Goal: Information Seeking & Learning: Learn about a topic

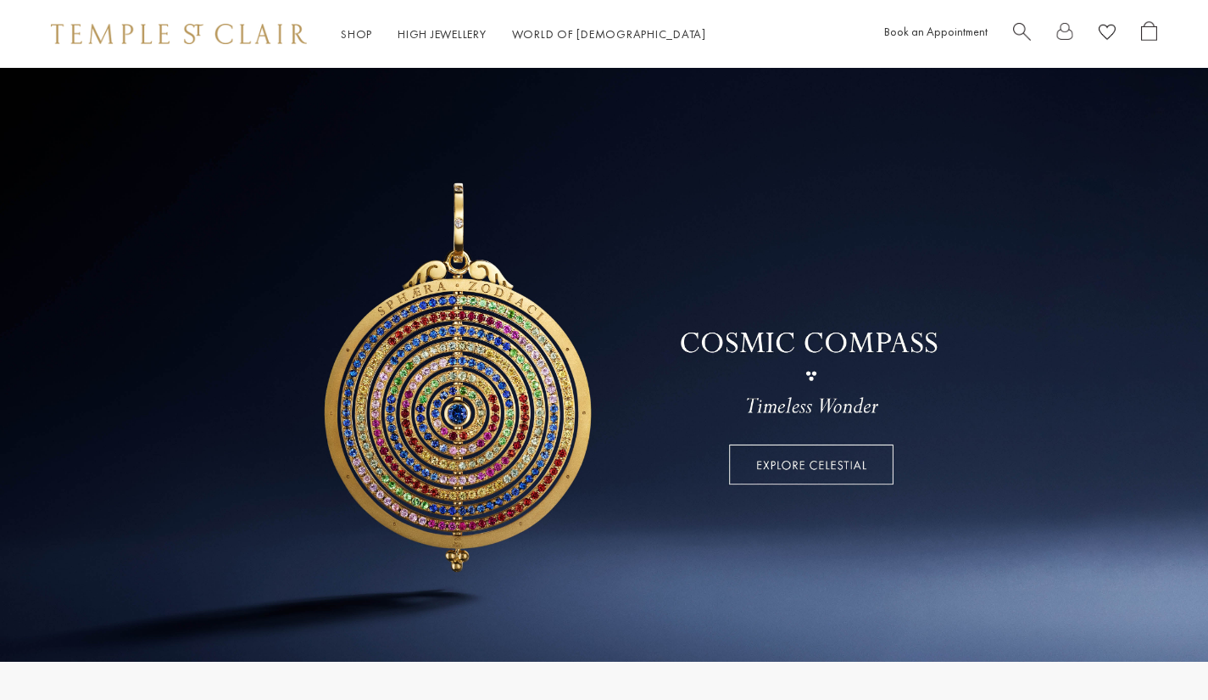
click at [1019, 32] on span "Search" at bounding box center [1022, 30] width 18 height 18
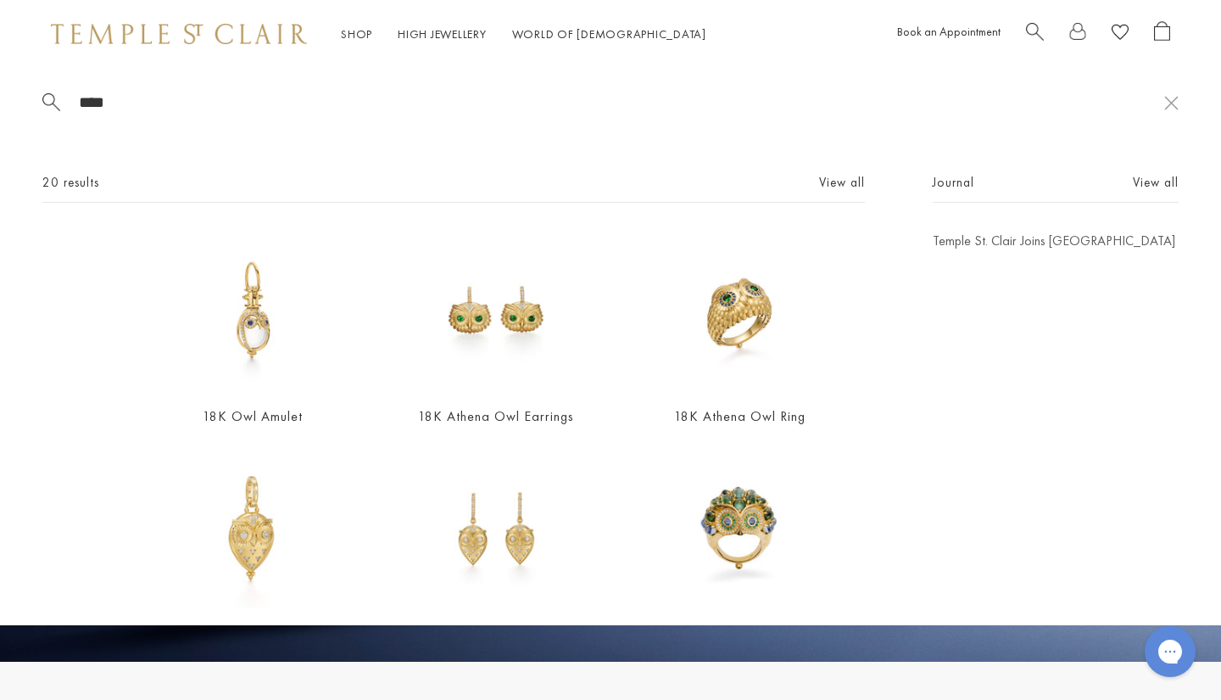
type input "***"
click at [477, 358] on img at bounding box center [495, 310] width 159 height 159
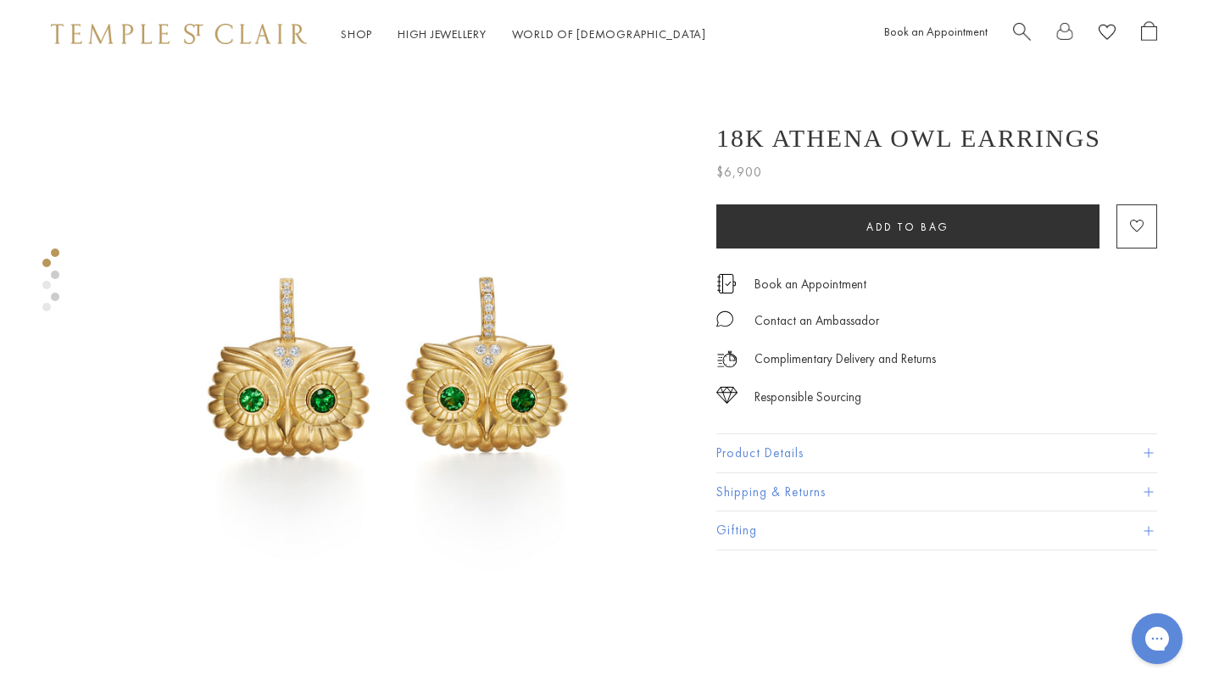
click at [56, 271] on link at bounding box center [55, 274] width 8 height 8
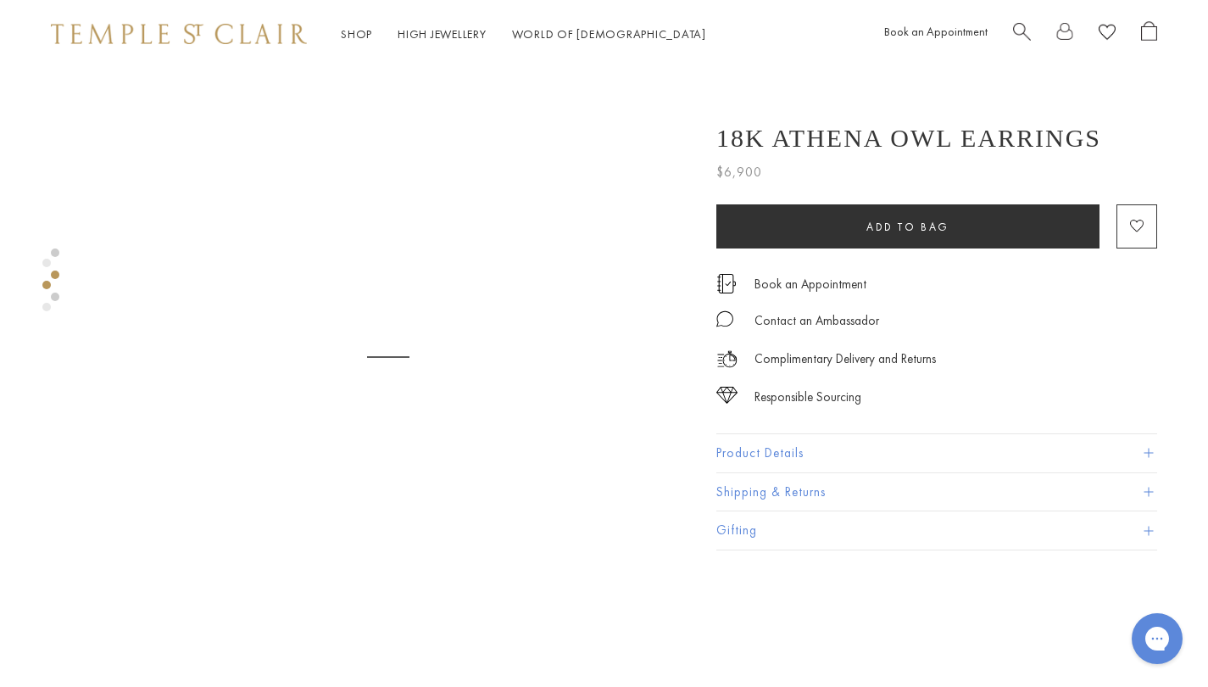
scroll to position [653, 0]
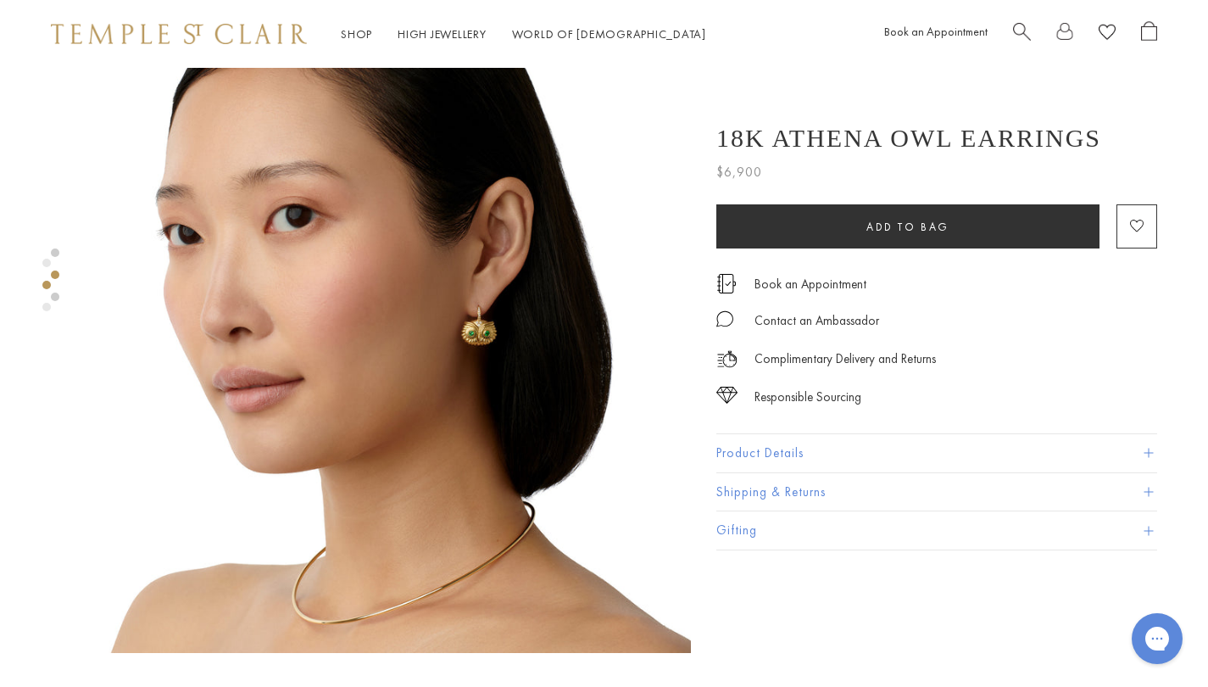
click at [54, 252] on link at bounding box center [55, 252] width 8 height 8
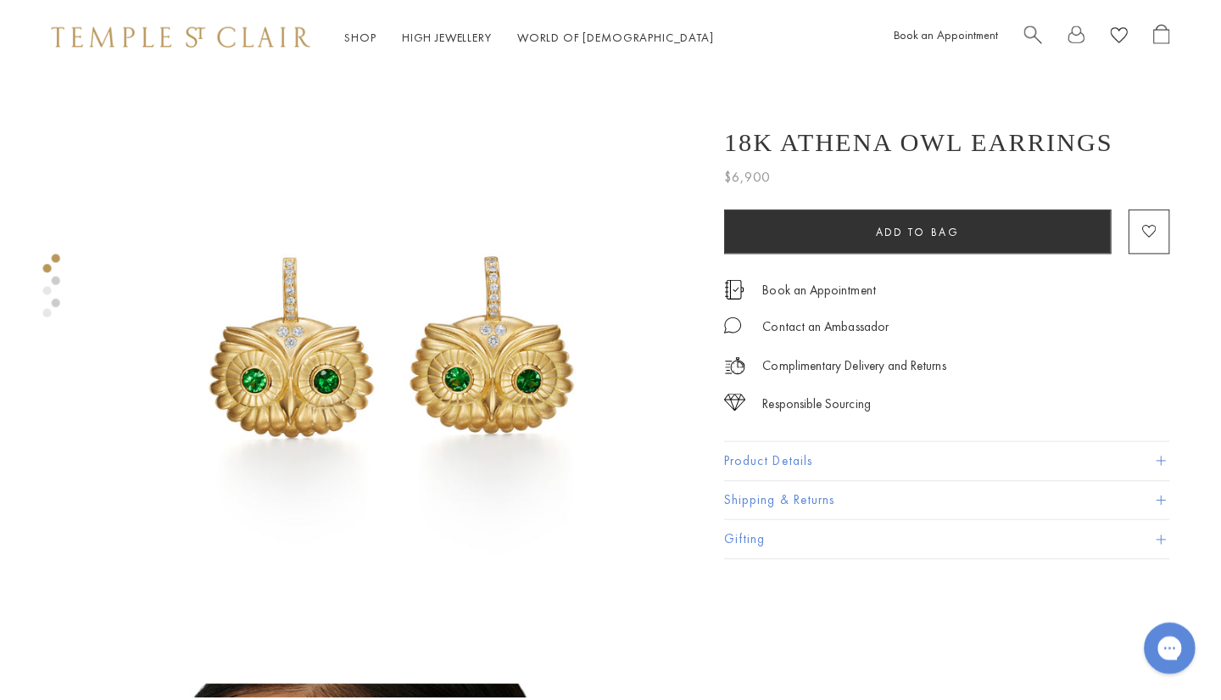
scroll to position [21, 0]
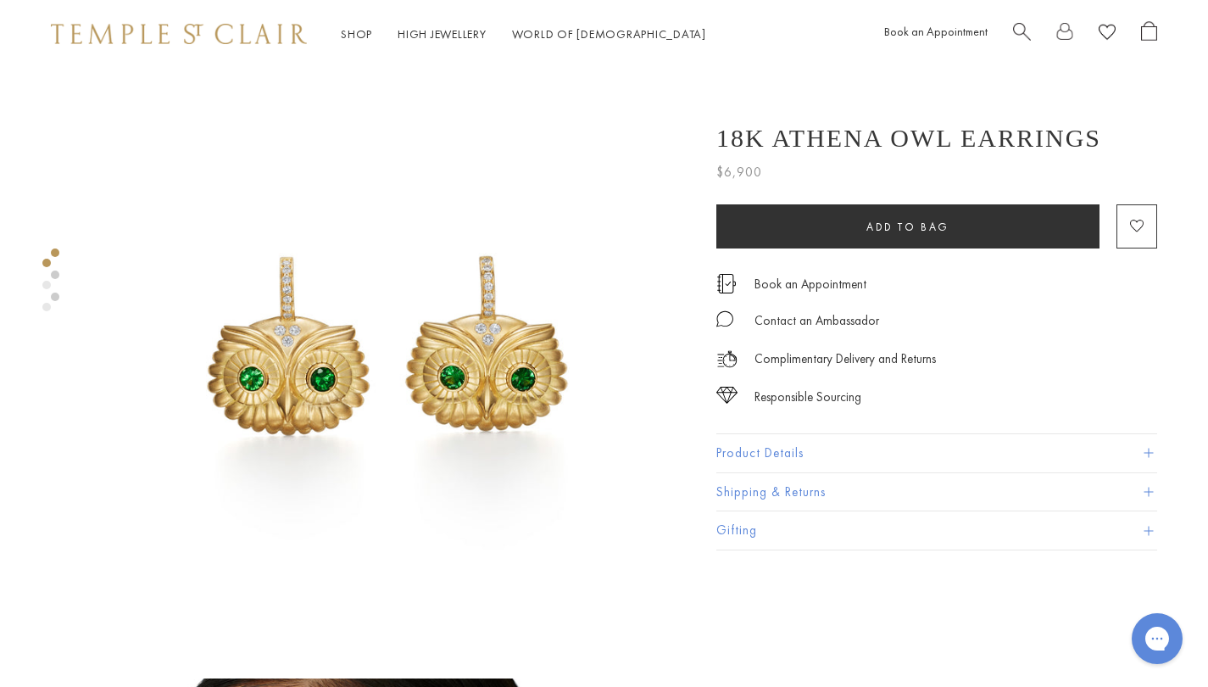
click at [1022, 28] on span "Search" at bounding box center [1022, 30] width 18 height 18
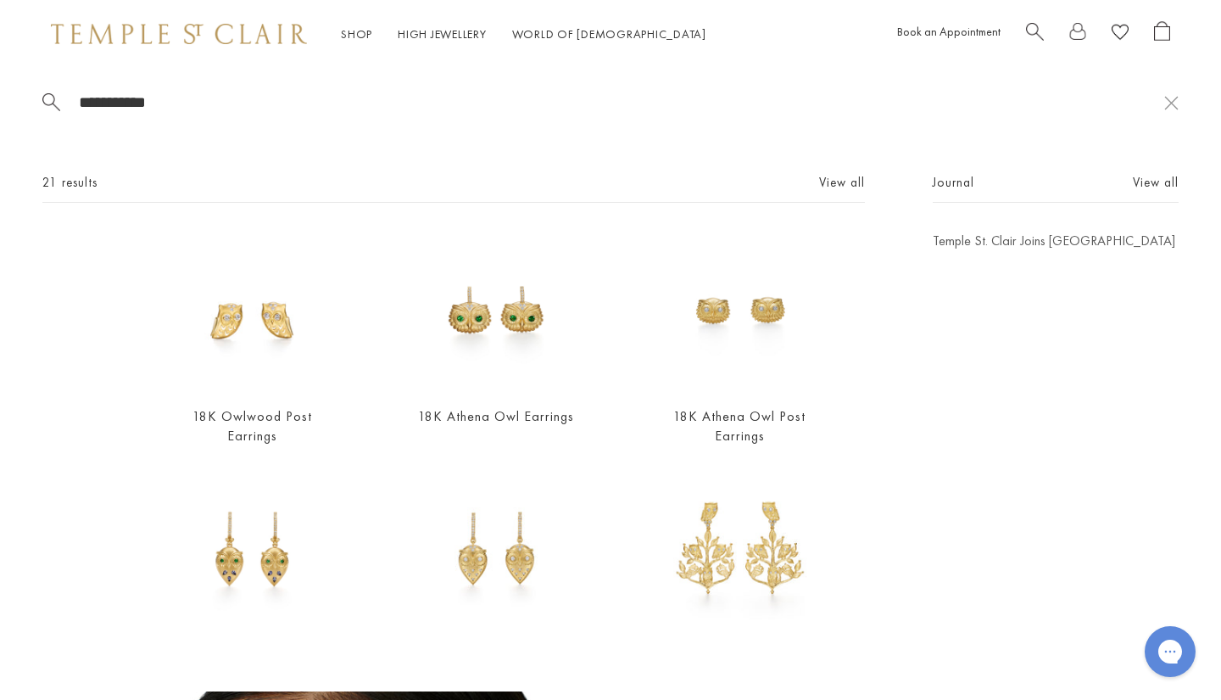
type input "**********"
click at [259, 382] on img at bounding box center [252, 310] width 159 height 159
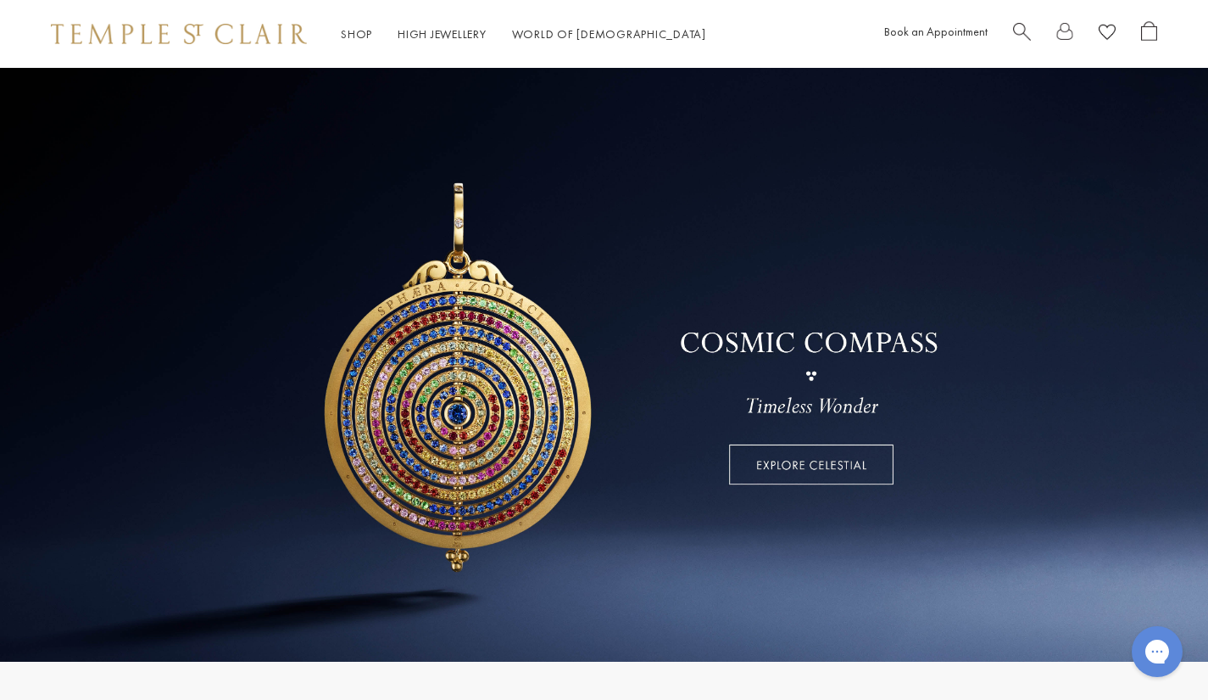
click at [1022, 37] on span "Search" at bounding box center [1022, 30] width 18 height 18
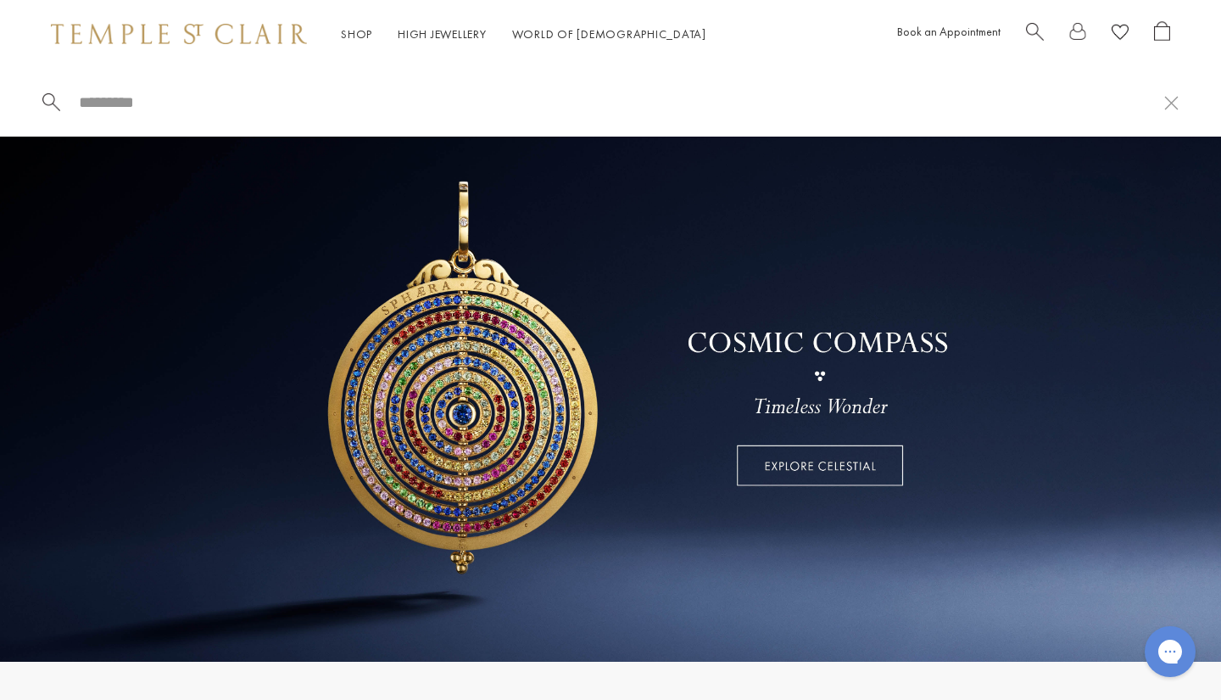
click at [1028, 40] on div "Book an Appointment" at bounding box center [1033, 34] width 273 height 26
click at [914, 109] on input "search" at bounding box center [620, 102] width 1087 height 20
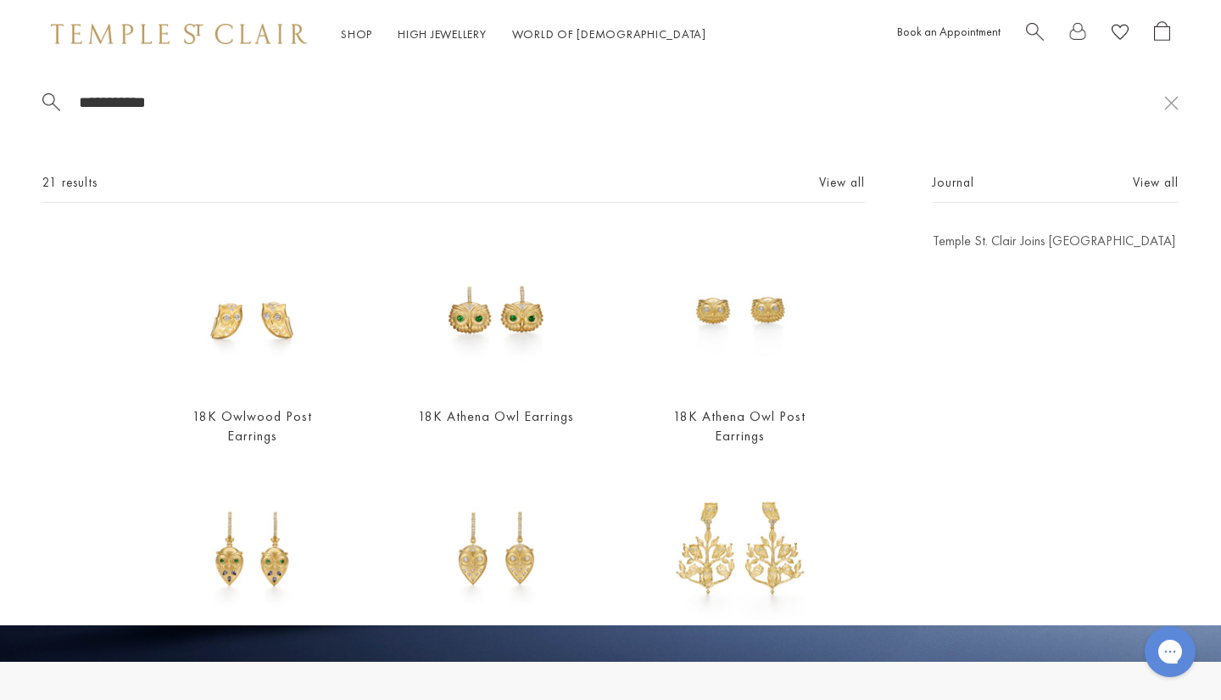
type input "**********"
click at [731, 324] on img at bounding box center [740, 310] width 159 height 159
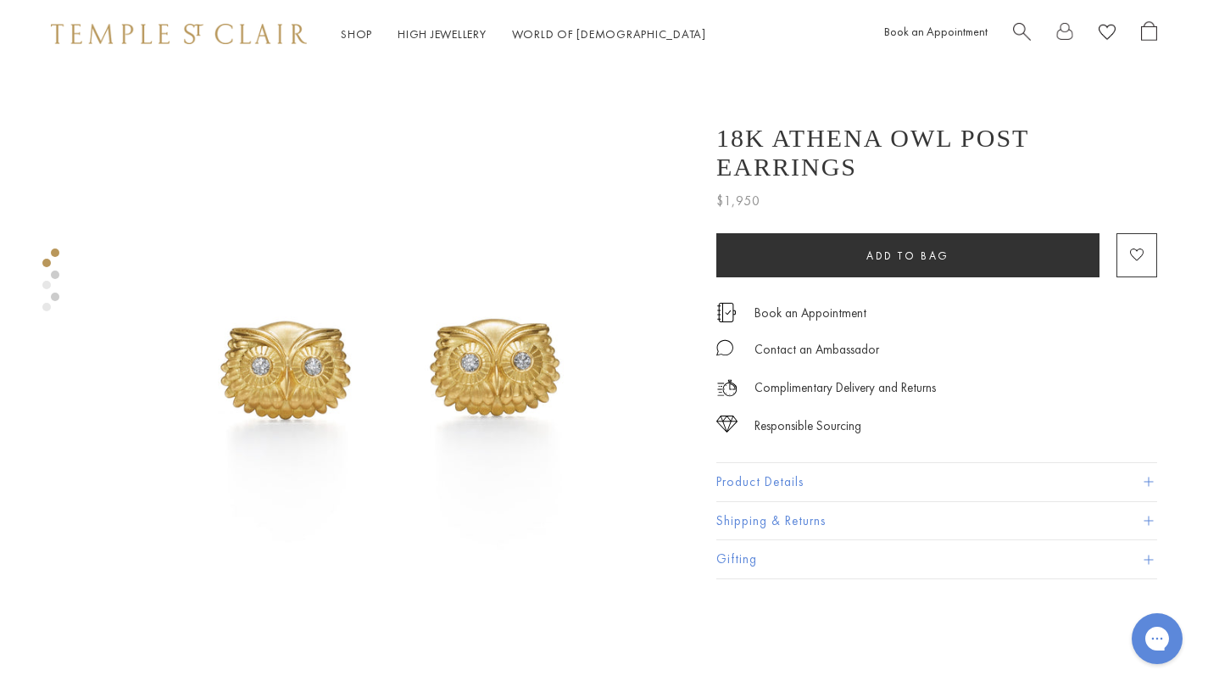
click at [58, 275] on link at bounding box center [55, 274] width 8 height 8
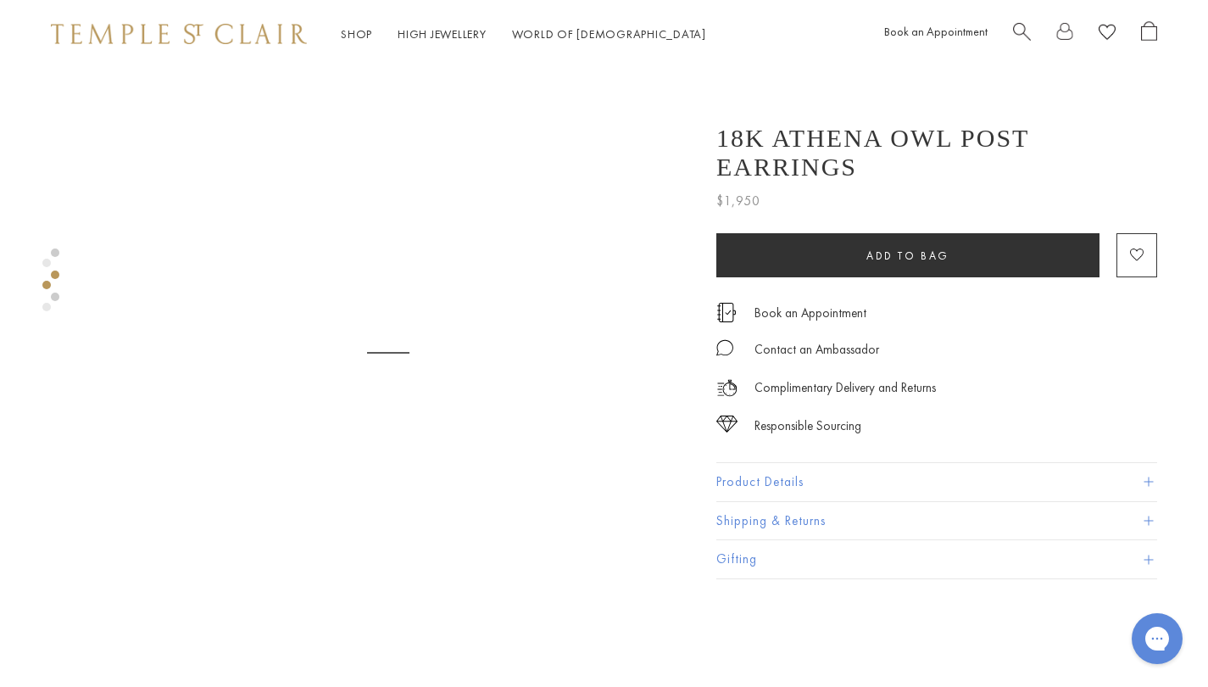
scroll to position [653, 0]
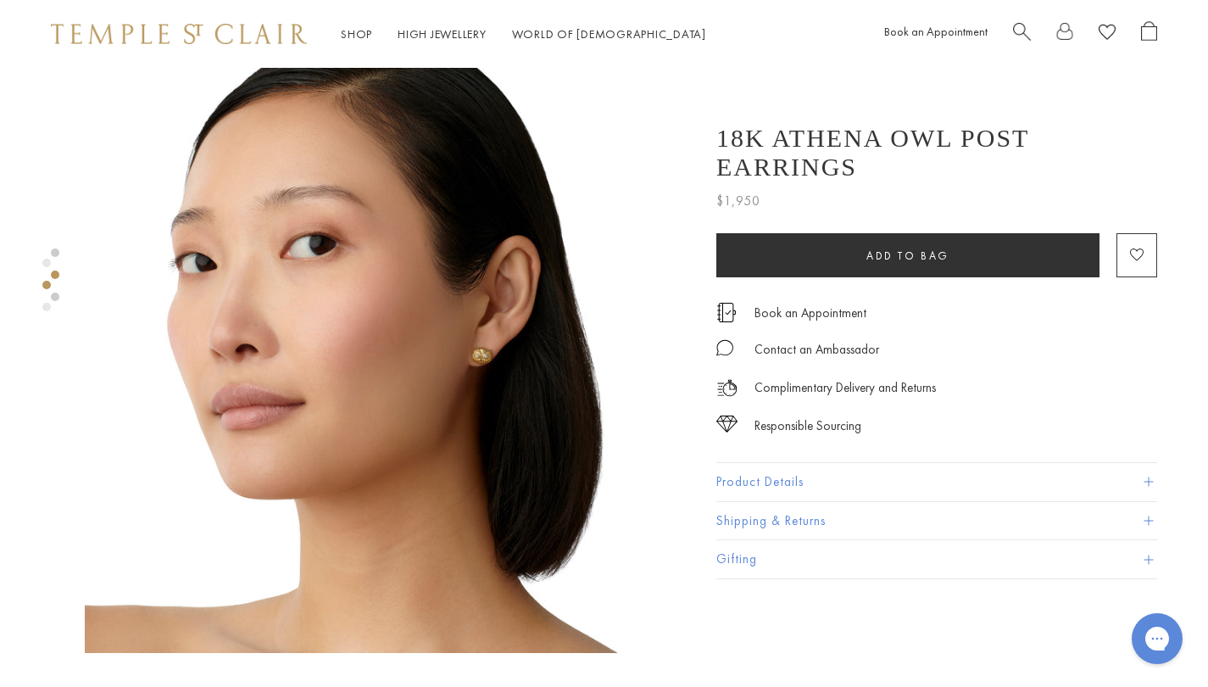
click at [53, 248] on link at bounding box center [55, 252] width 8 height 8
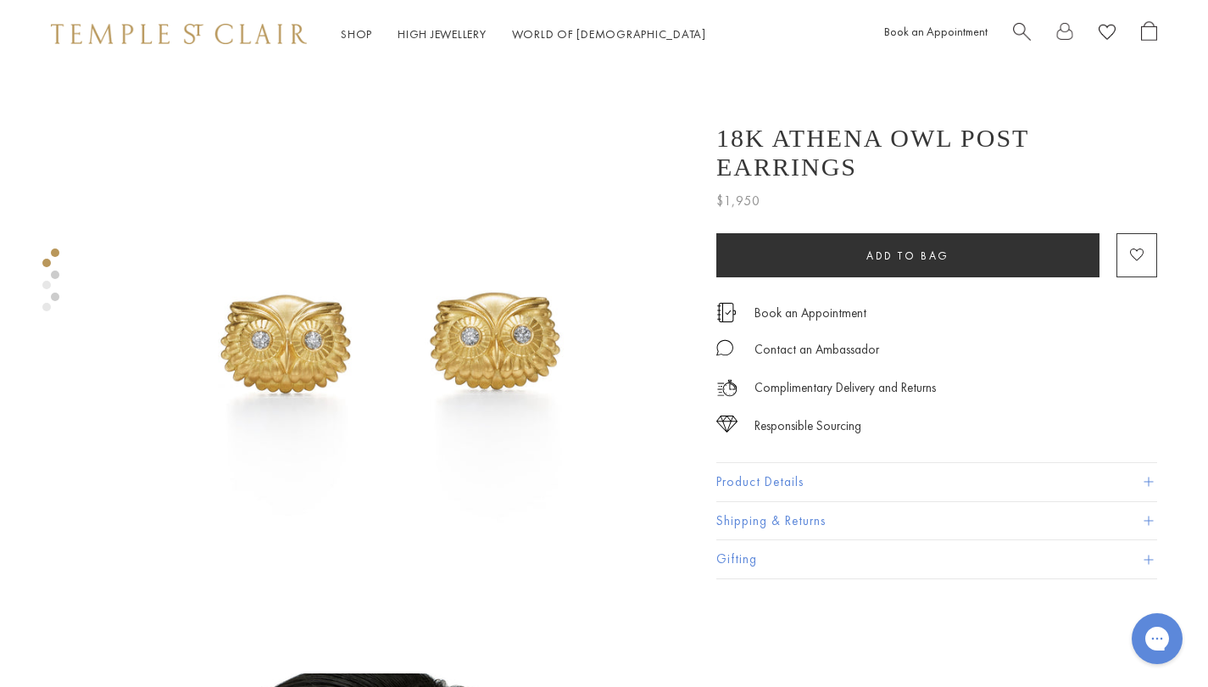
scroll to position [21, 0]
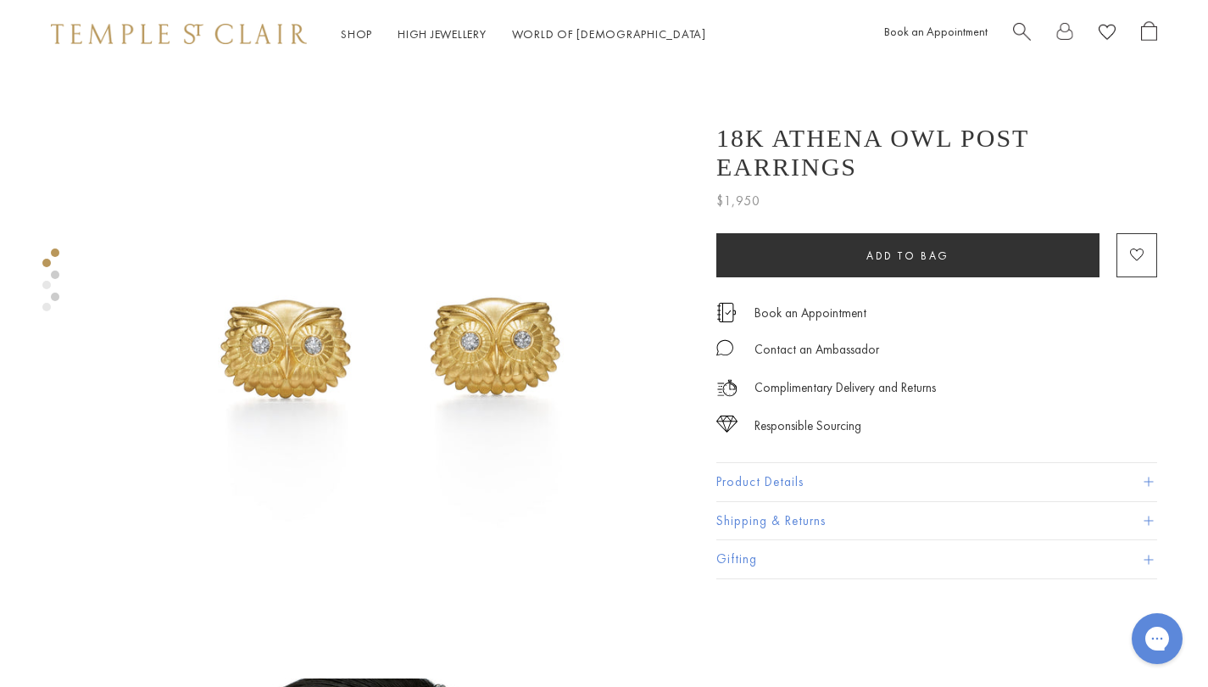
click at [46, 262] on div "Product gallery navigation" at bounding box center [46, 263] width 8 height 8
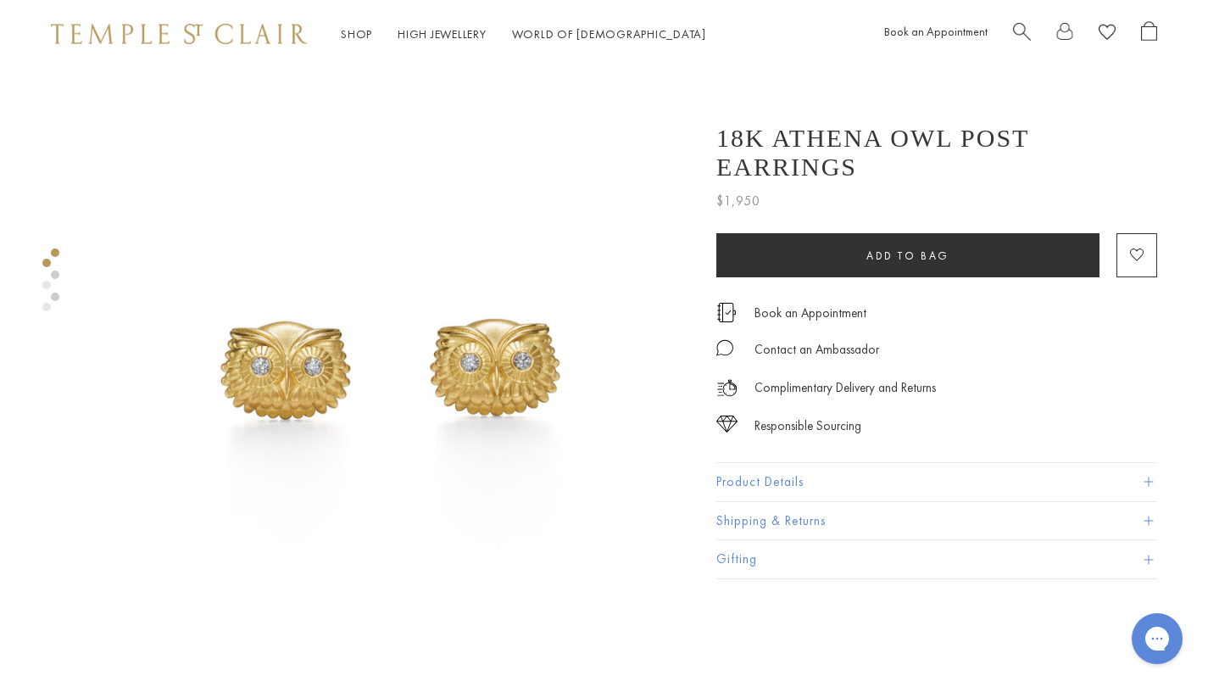
click at [46, 267] on div "Product gallery navigation" at bounding box center [46, 289] width 8 height 70
click at [54, 275] on link at bounding box center [55, 274] width 8 height 8
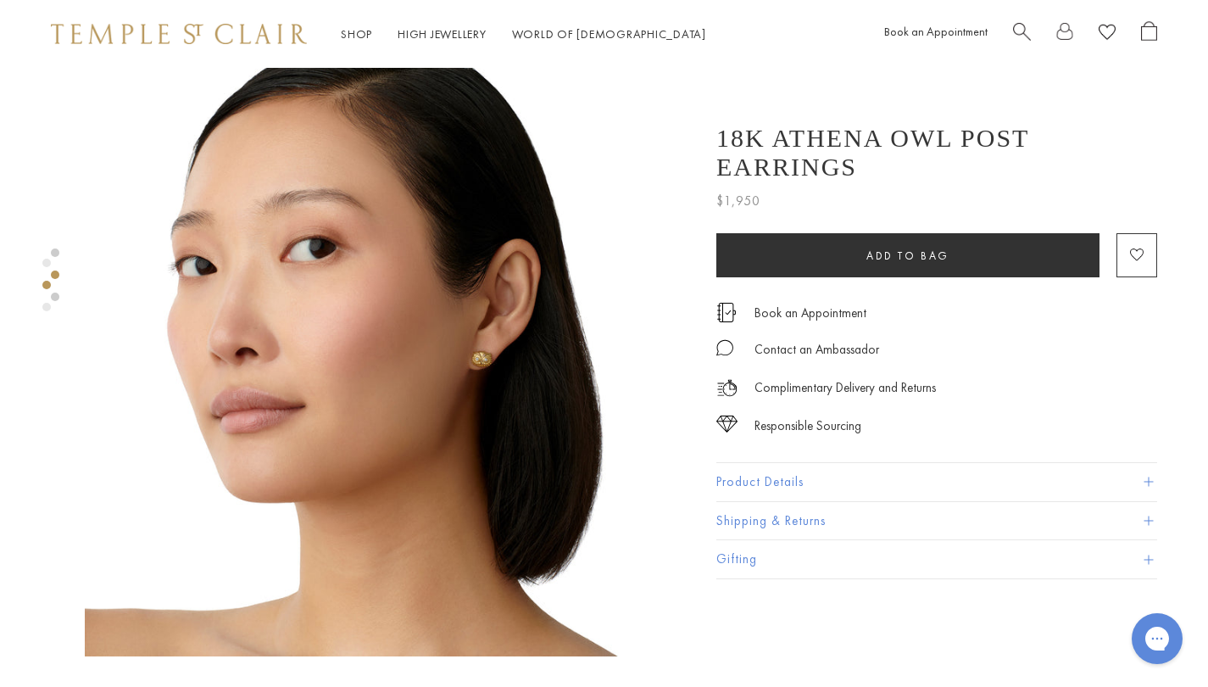
scroll to position [653, 0]
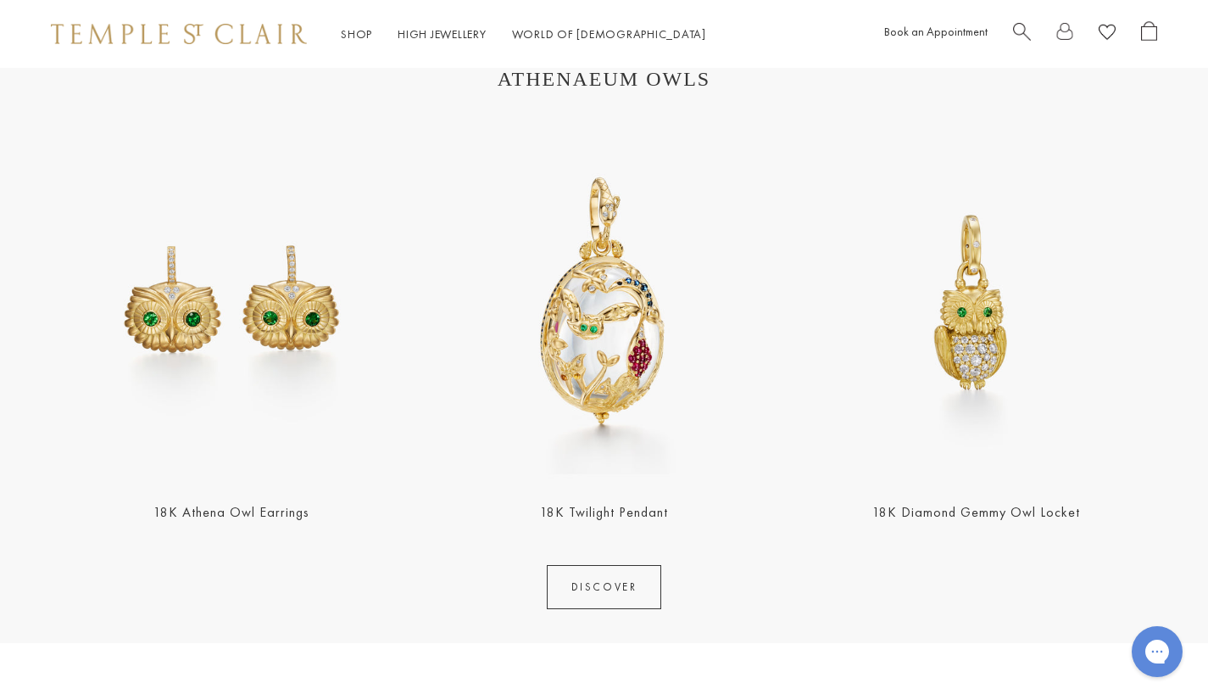
scroll to position [1878, 0]
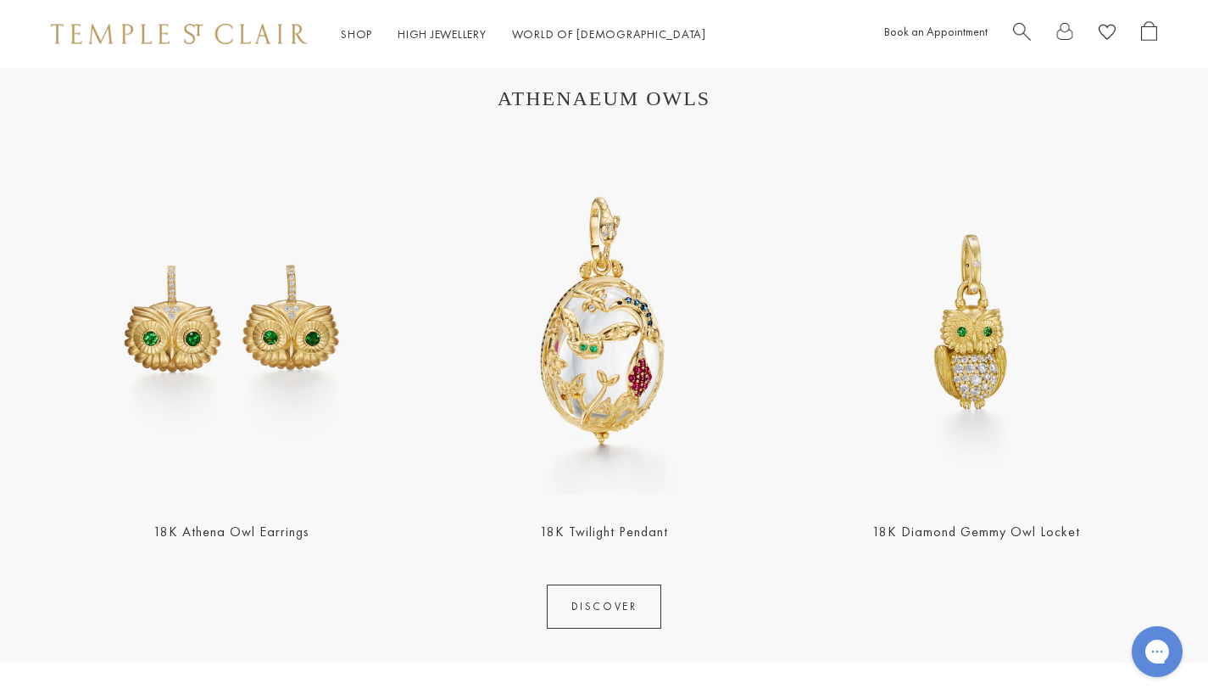
click at [615, 611] on link "DISCOVER" at bounding box center [604, 606] width 115 height 44
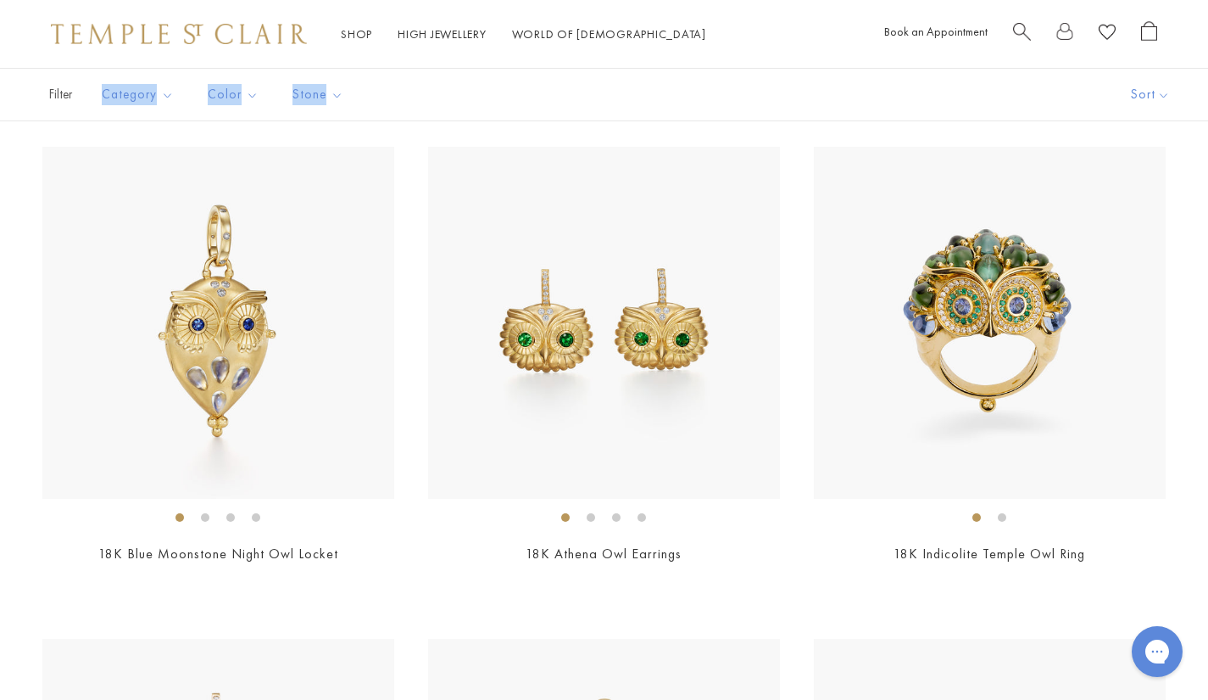
scroll to position [882, 0]
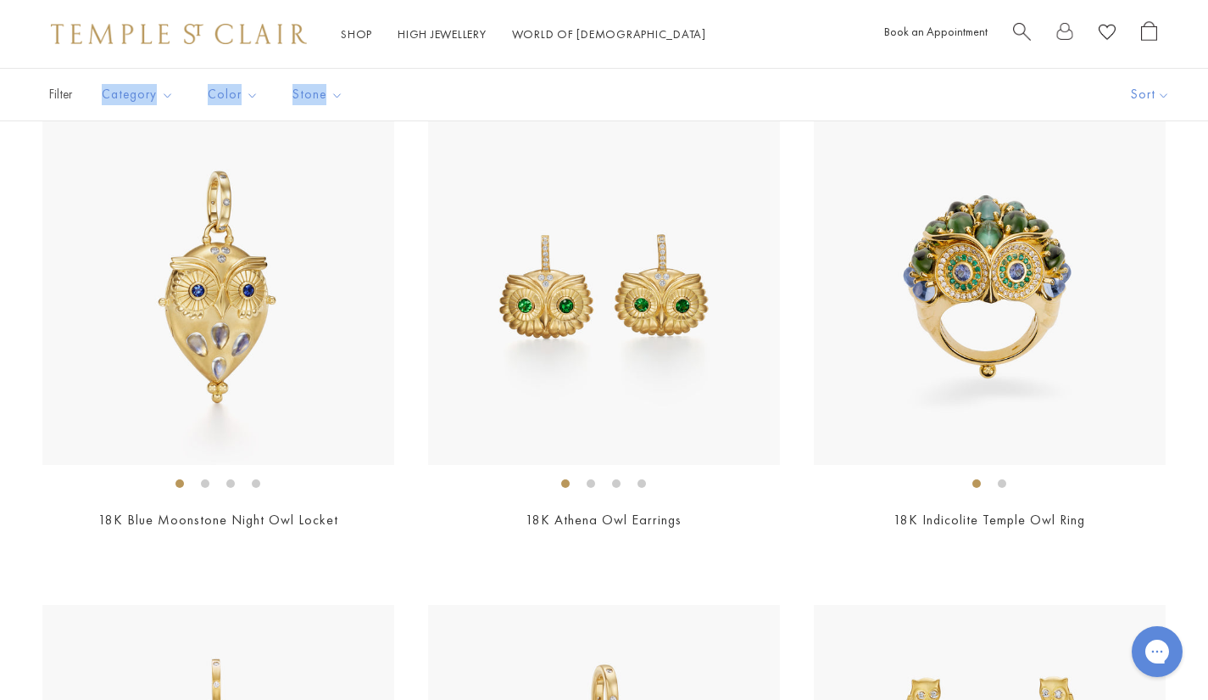
click at [134, 319] on img at bounding box center [218, 289] width 352 height 352
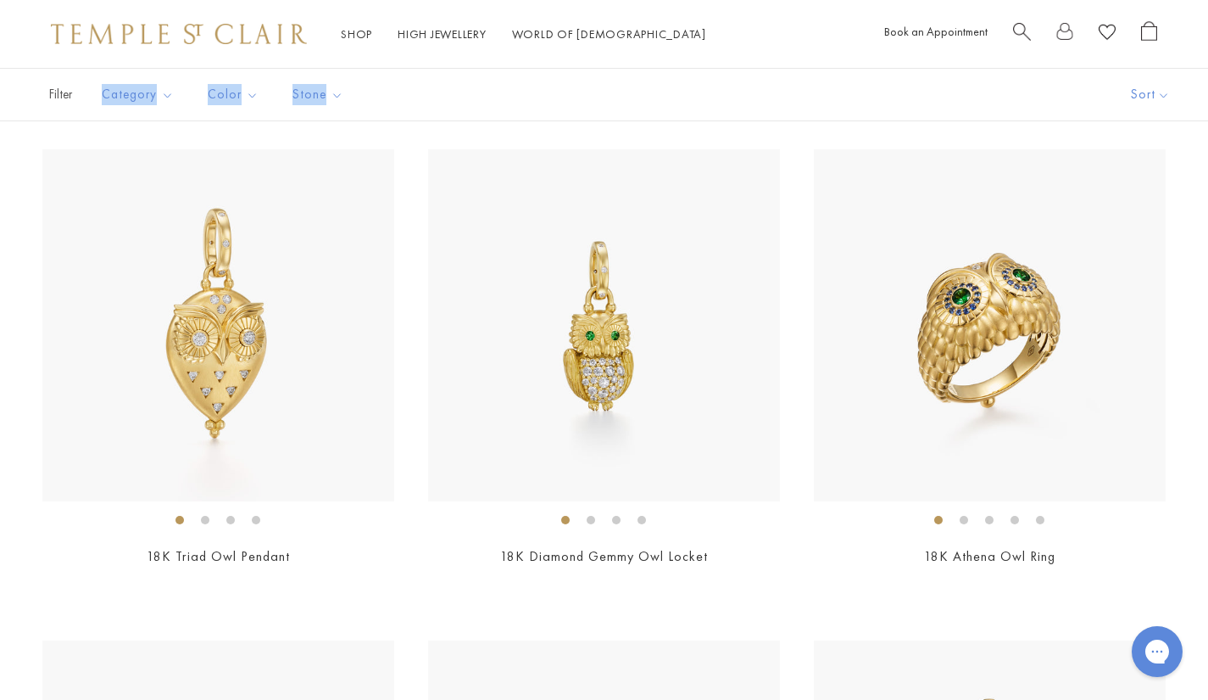
scroll to position [1832, 0]
click at [534, 450] on img at bounding box center [604, 323] width 352 height 352
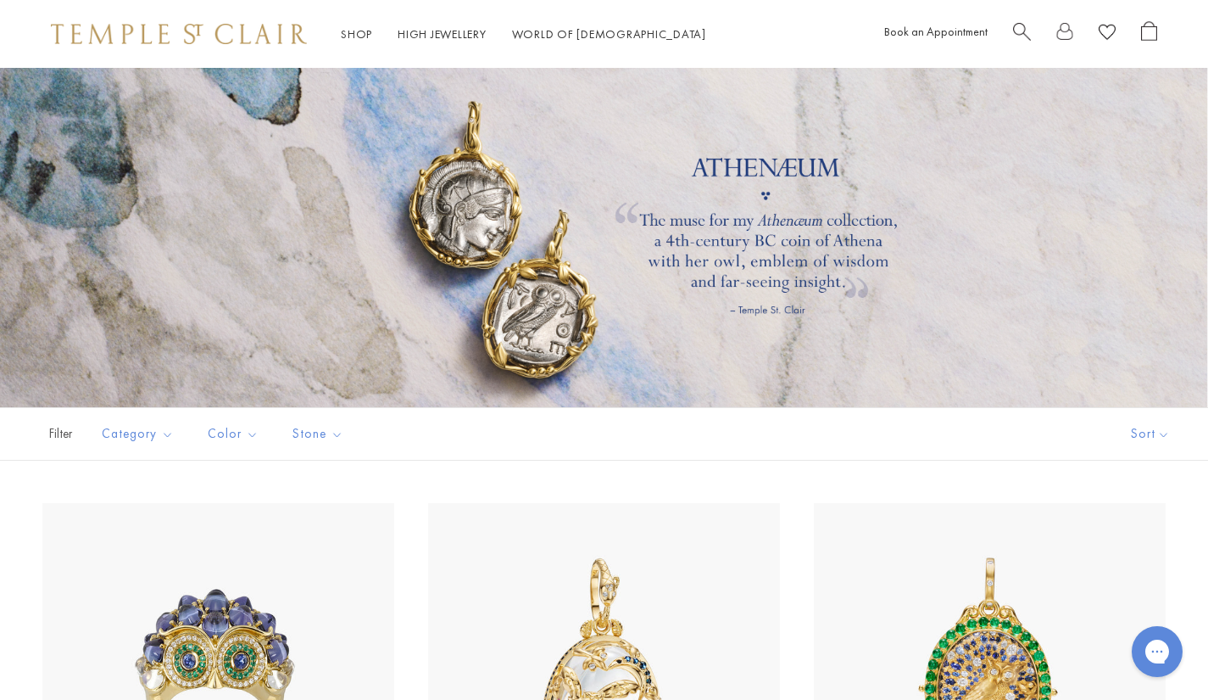
click at [0, 310] on div at bounding box center [604, 237] width 1208 height 339
